Goal: Information Seeking & Learning: Learn about a topic

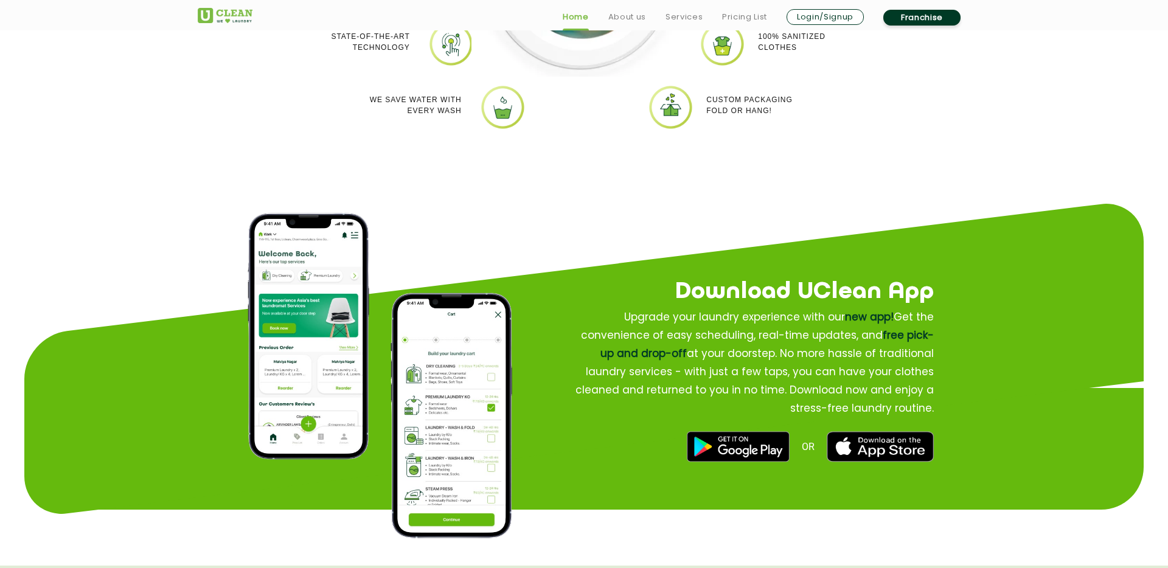
scroll to position [1346, 0]
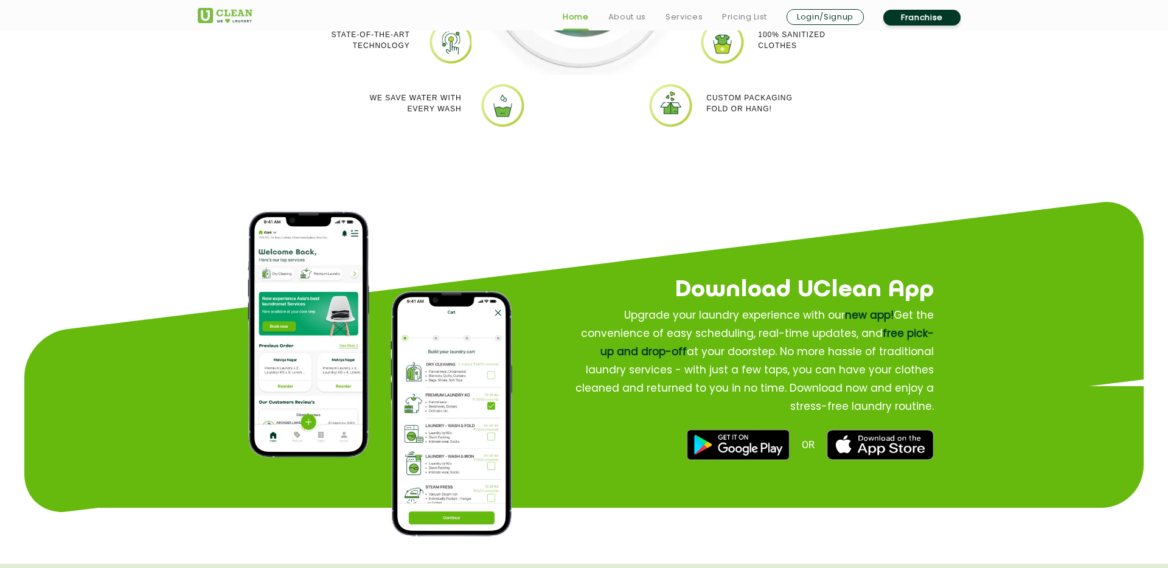
drag, startPoint x: 922, startPoint y: 19, endPoint x: 917, endPoint y: 24, distance: 6.9
click at [922, 19] on link "Franchise" at bounding box center [921, 18] width 77 height 16
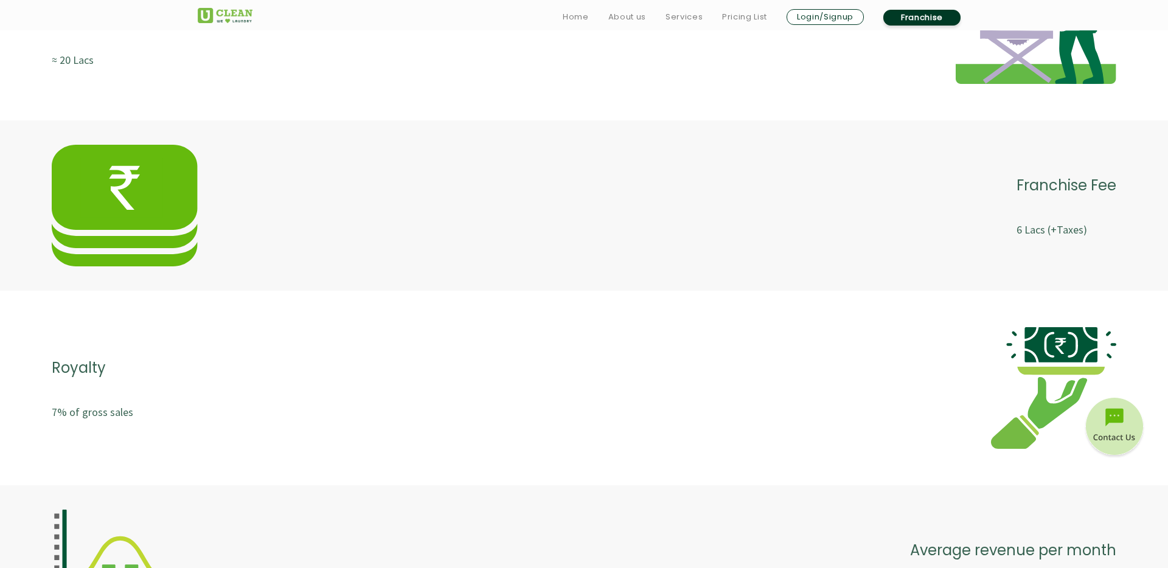
scroll to position [2075, 0]
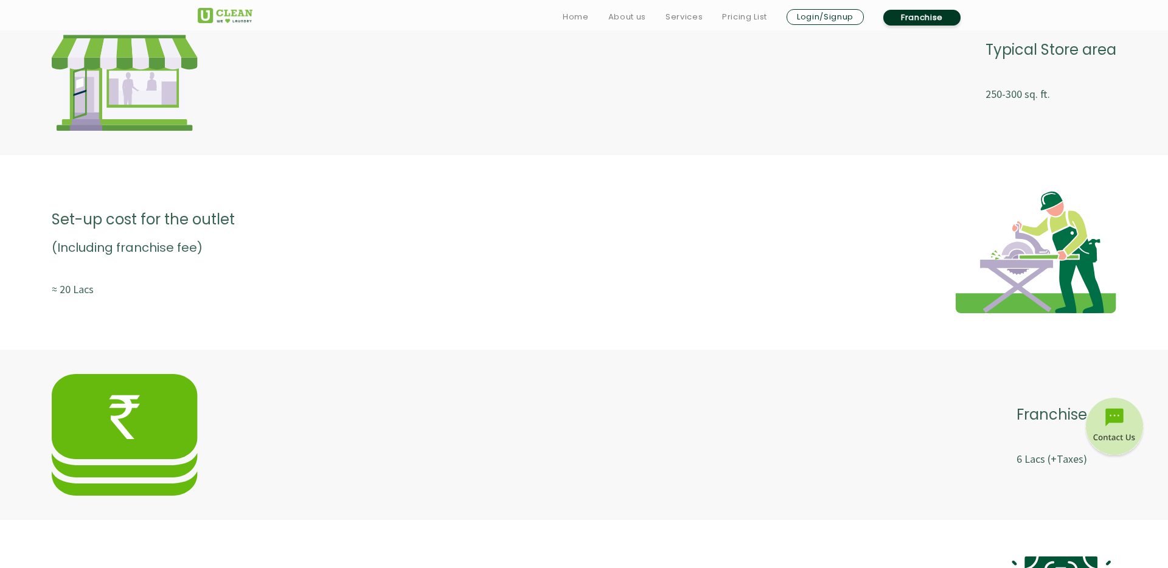
drag, startPoint x: 66, startPoint y: 288, endPoint x: 78, endPoint y: 289, distance: 12.8
click at [66, 288] on p "≈ 20 Lacs" at bounding box center [143, 290] width 183 height 22
click at [201, 225] on p "Set-up cost for the outlet" at bounding box center [143, 219] width 183 height 31
drag, startPoint x: 201, startPoint y: 225, endPoint x: 249, endPoint y: 236, distance: 49.3
click at [201, 225] on p "Set-up cost for the outlet" at bounding box center [143, 219] width 183 height 31
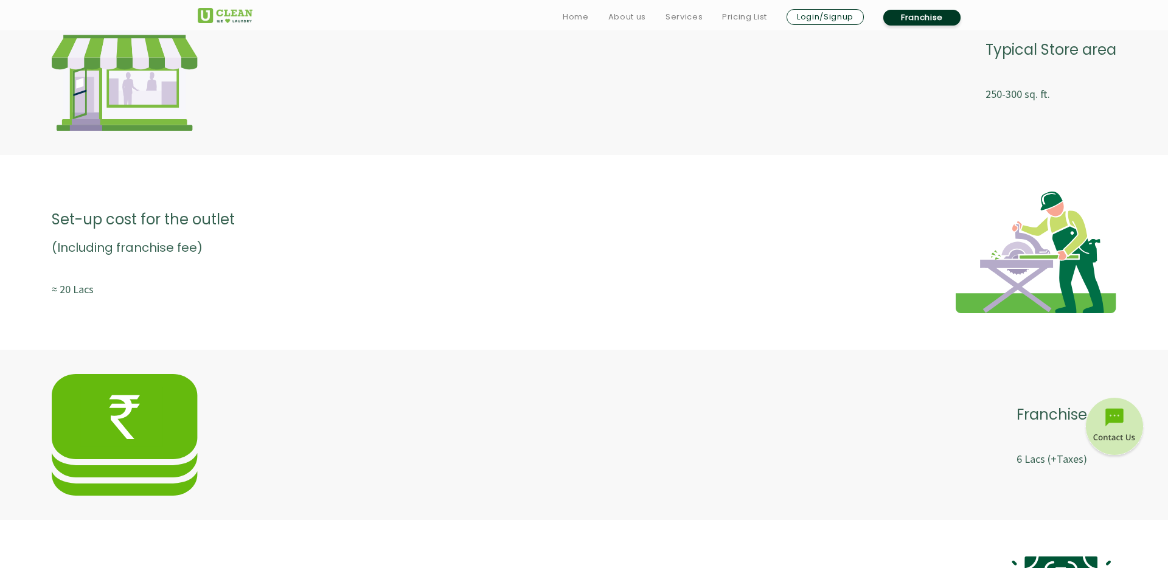
click at [951, 283] on div "Set-up cost for the outlet (Including franchise fee) ≈ 20 Lacs" at bounding box center [584, 253] width 1065 height 122
drag, startPoint x: 951, startPoint y: 283, endPoint x: 846, endPoint y: 279, distance: 105.9
click at [951, 283] on div "Set-up cost for the outlet (Including franchise fee) ≈ 20 Lacs" at bounding box center [584, 253] width 1065 height 122
click at [613, 258] on div "Set-up cost for the outlet (Including franchise fee) ≈ 20 Lacs" at bounding box center [584, 253] width 1065 height 122
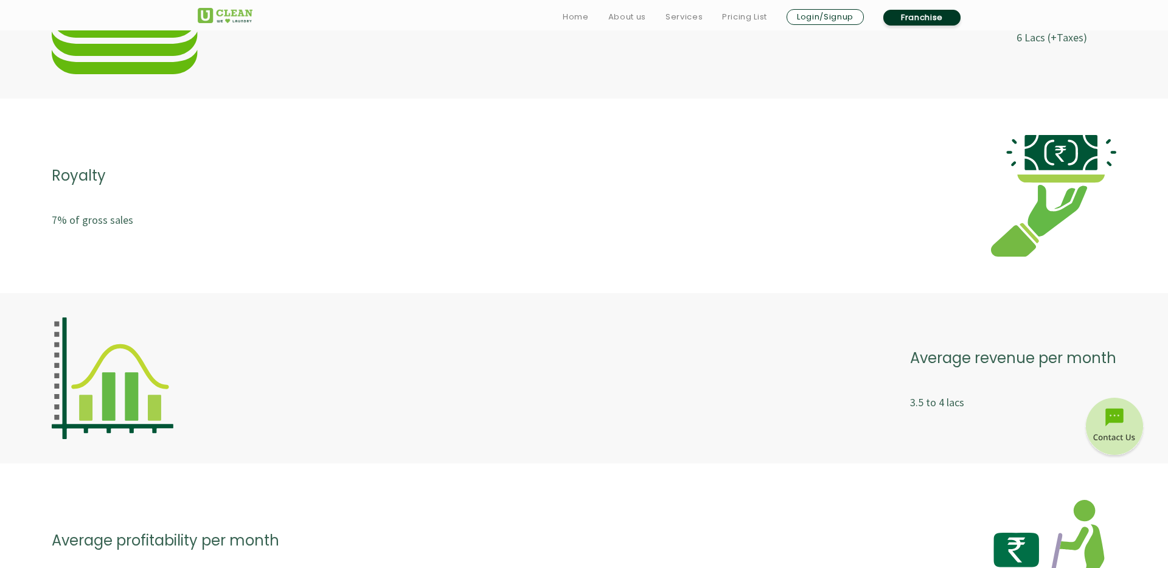
scroll to position [2514, 0]
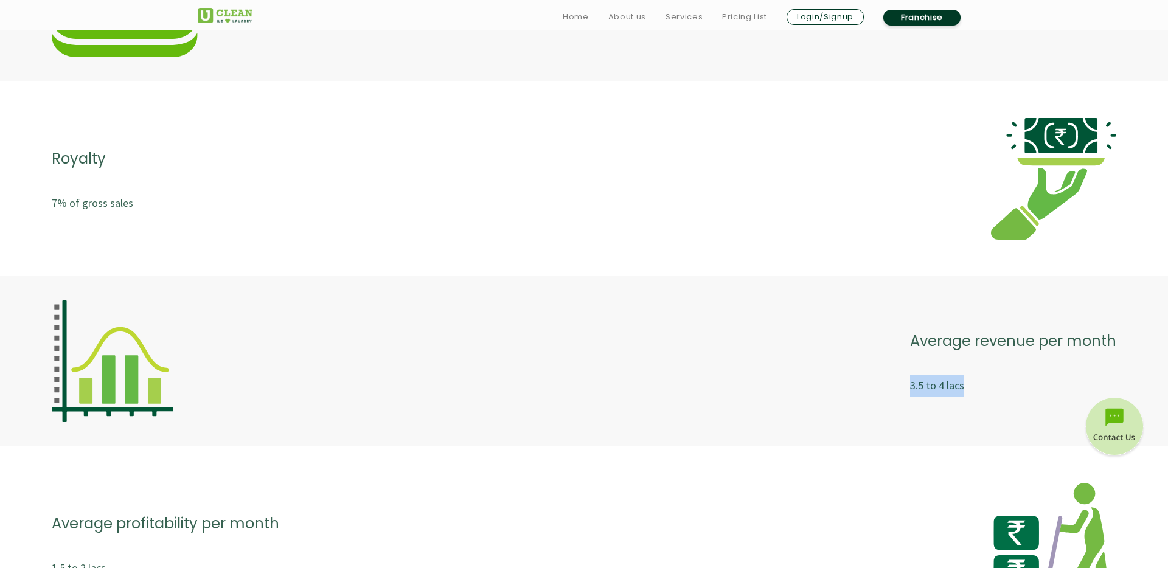
drag, startPoint x: 913, startPoint y: 384, endPoint x: 962, endPoint y: 391, distance: 49.1
click at [962, 391] on p "3.5 to 4 lacs" at bounding box center [1013, 386] width 206 height 22
click at [920, 388] on p "3.5 to 4 lacs" at bounding box center [1013, 386] width 206 height 22
click at [843, 388] on div "Average revenue per month 3.5 to 4 lacs" at bounding box center [584, 362] width 1065 height 122
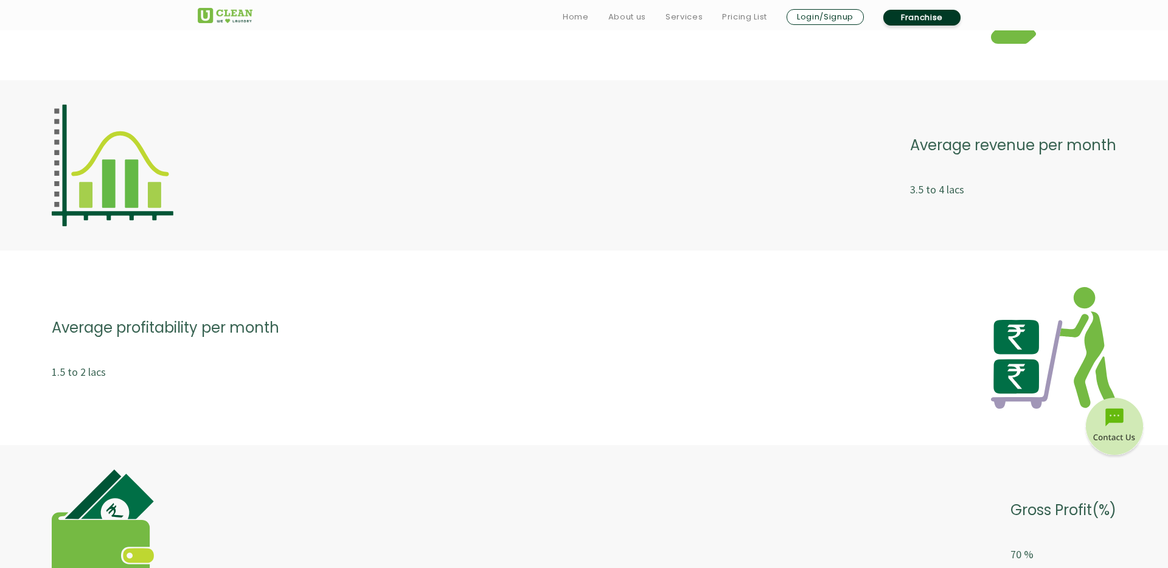
scroll to position [2711, 0]
drag, startPoint x: 55, startPoint y: 370, endPoint x: 118, endPoint y: 373, distance: 62.7
click at [118, 373] on div "Average profitability per month 1.5 to 2 lacs" at bounding box center [584, 347] width 1168 height 170
click at [179, 377] on p "1.5 to 2 lacs" at bounding box center [166, 371] width 228 height 22
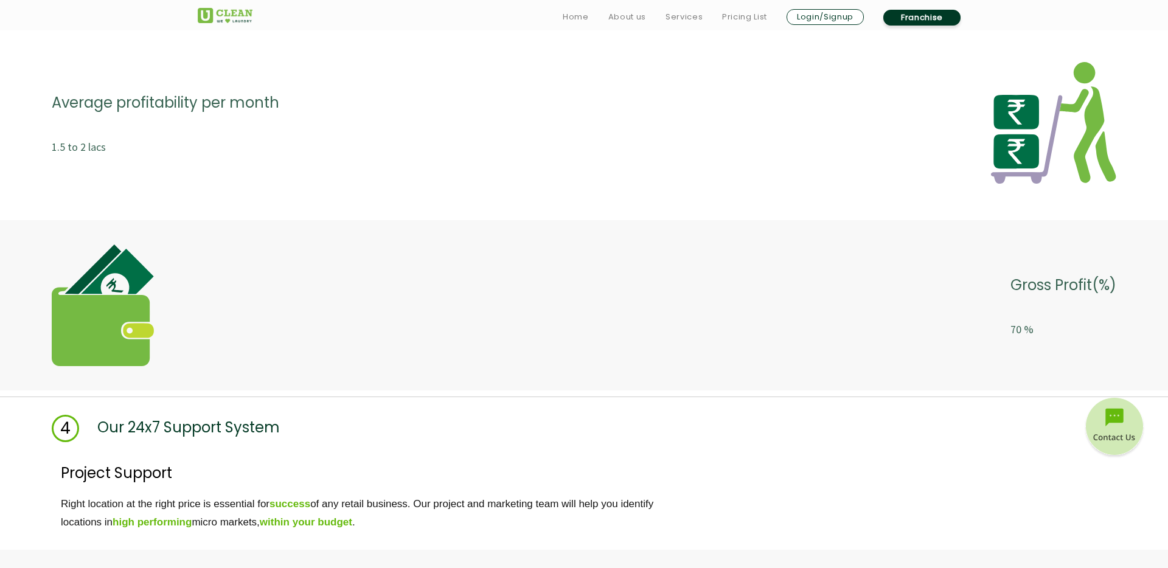
scroll to position [2935, 0]
drag, startPoint x: 1004, startPoint y: 333, endPoint x: 968, endPoint y: 331, distance: 36.6
click at [1040, 335] on div "Gross Profit(%) 70 %" at bounding box center [584, 305] width 1065 height 122
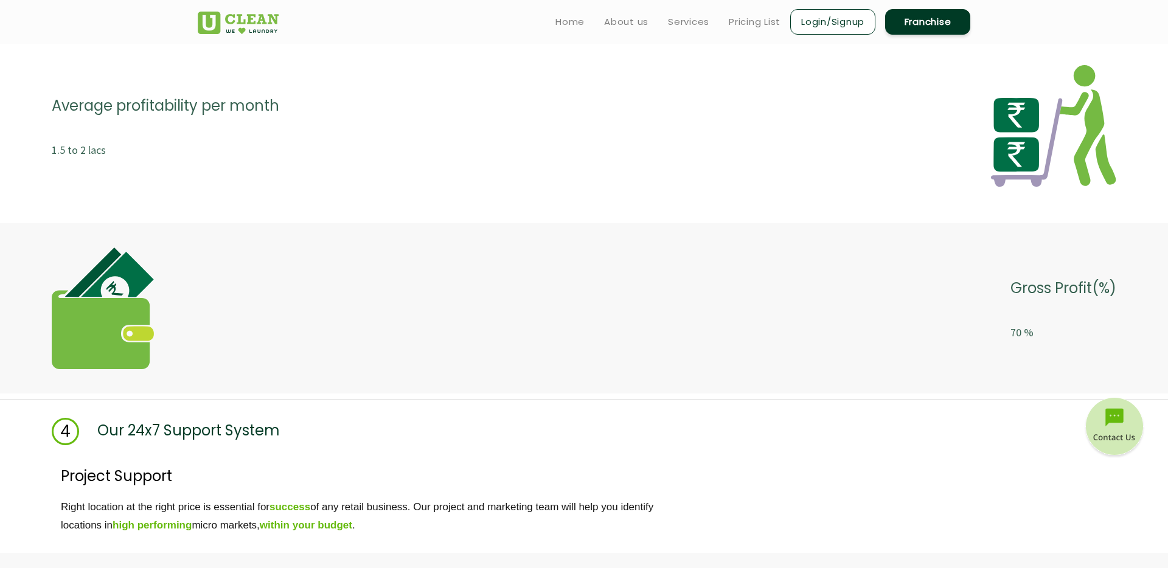
click at [715, 313] on div "Gross Profit(%) 70 %" at bounding box center [584, 309] width 1065 height 122
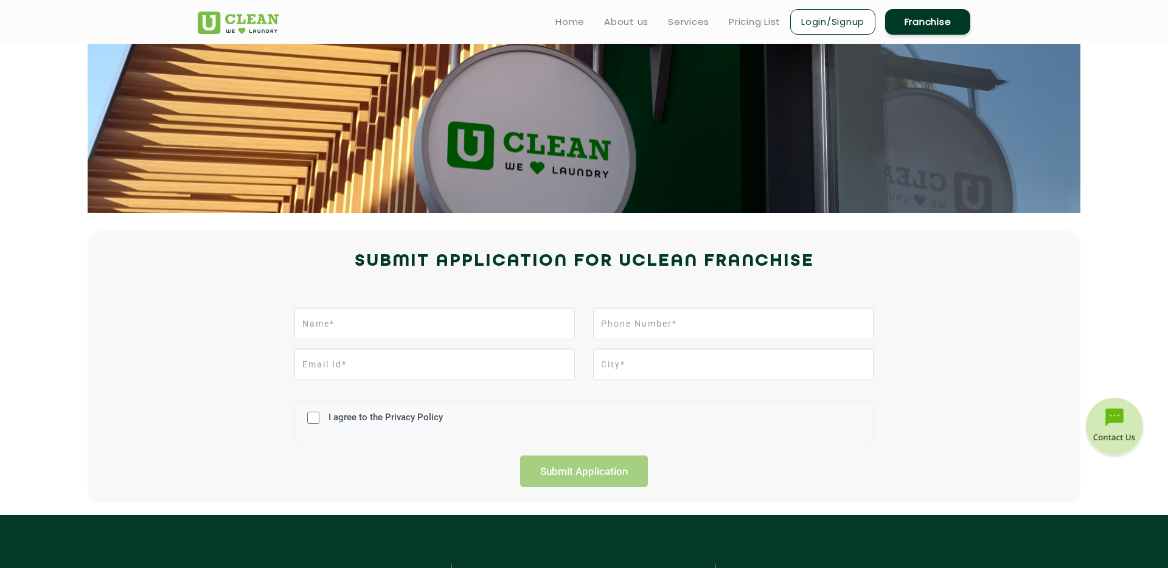
scroll to position [0, 0]
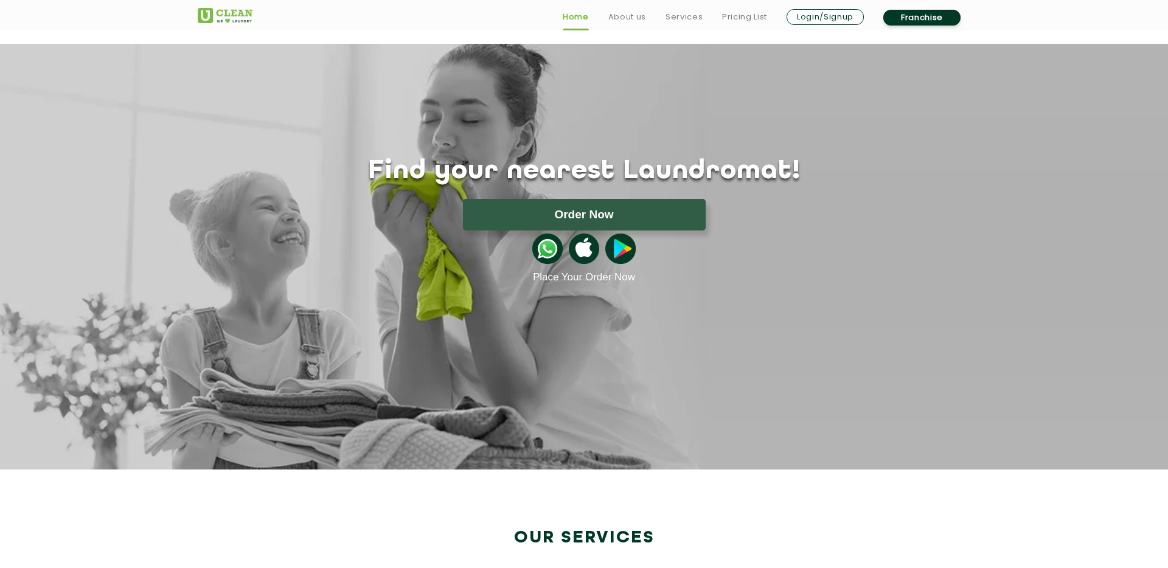
scroll to position [1346, 0]
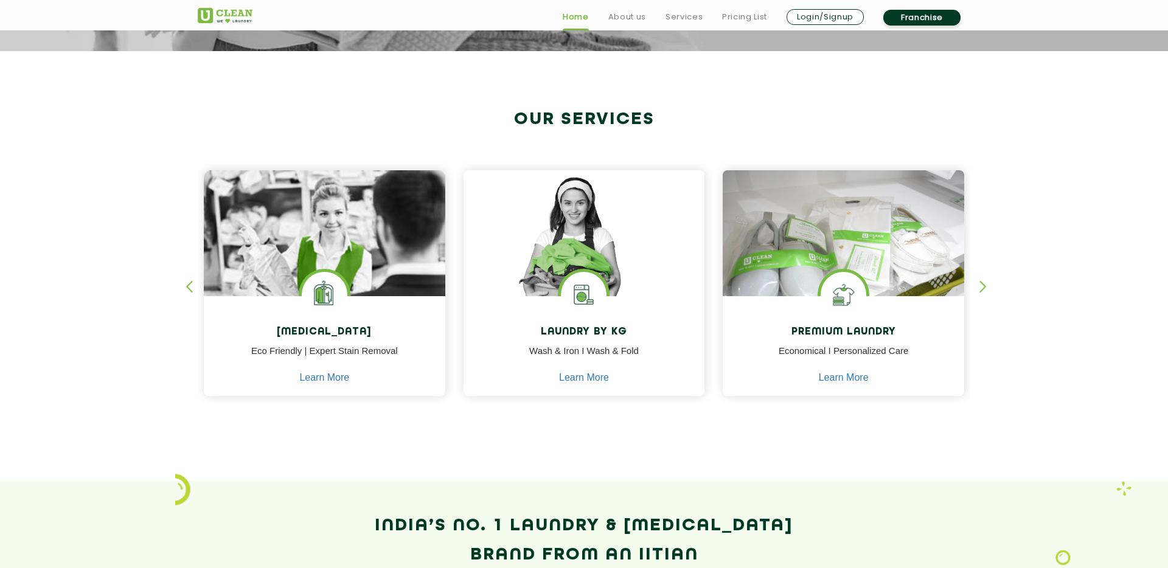
scroll to position [419, 0]
click at [983, 287] on div "button" at bounding box center [988, 296] width 18 height 33
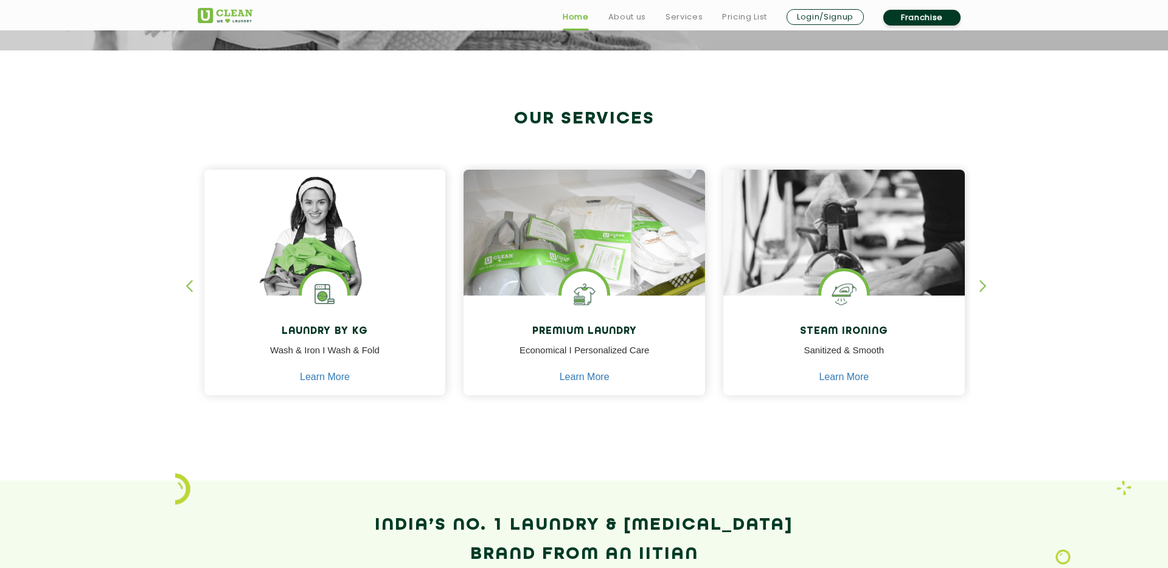
click at [983, 287] on div "button" at bounding box center [988, 296] width 18 height 33
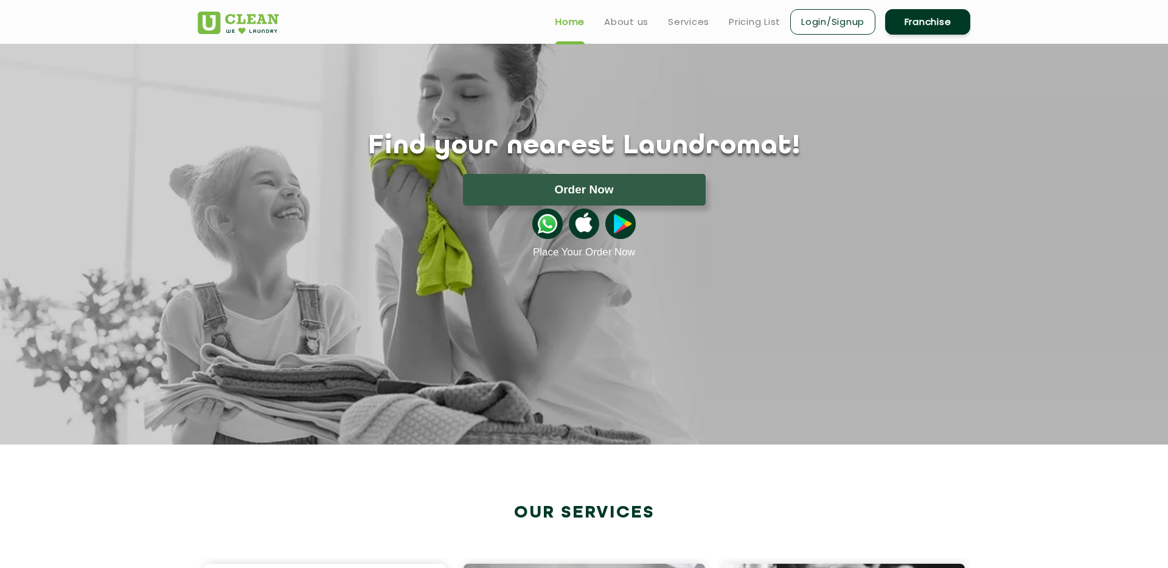
scroll to position [0, 0]
